Goal: Navigation & Orientation: Find specific page/section

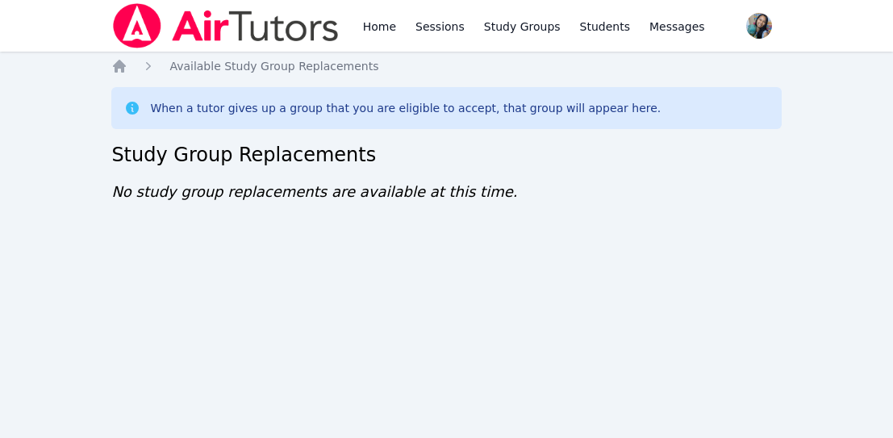
click at [206, 410] on div "Home Sessions Study Groups Students Messages Open user menu [PERSON_NAME] Open …" at bounding box center [446, 219] width 893 height 438
